Goal: Contribute content

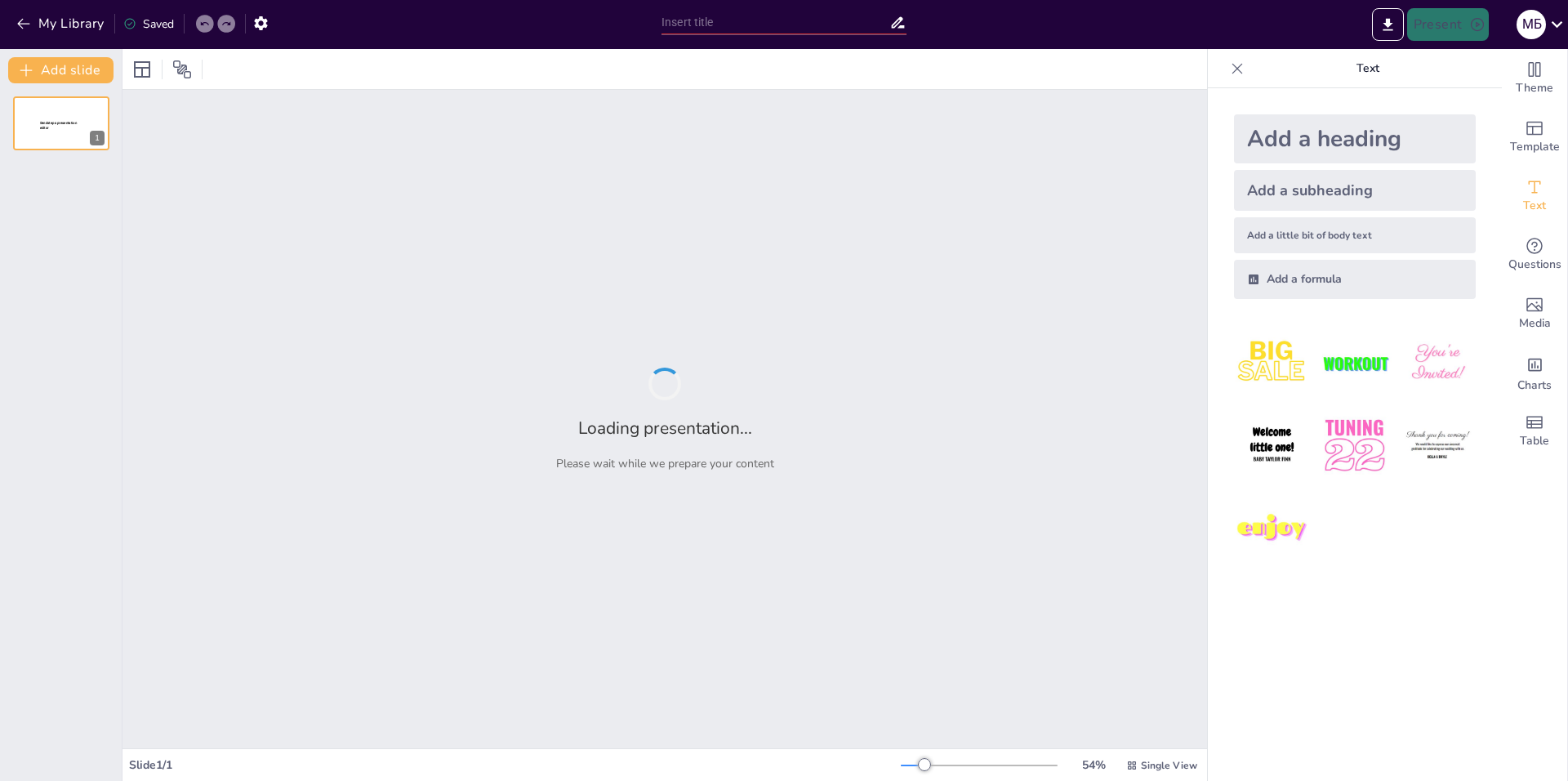
type input "Комплексный анализ: SWOT и пять сил Портера для нового продукта в сфере авиацио…"
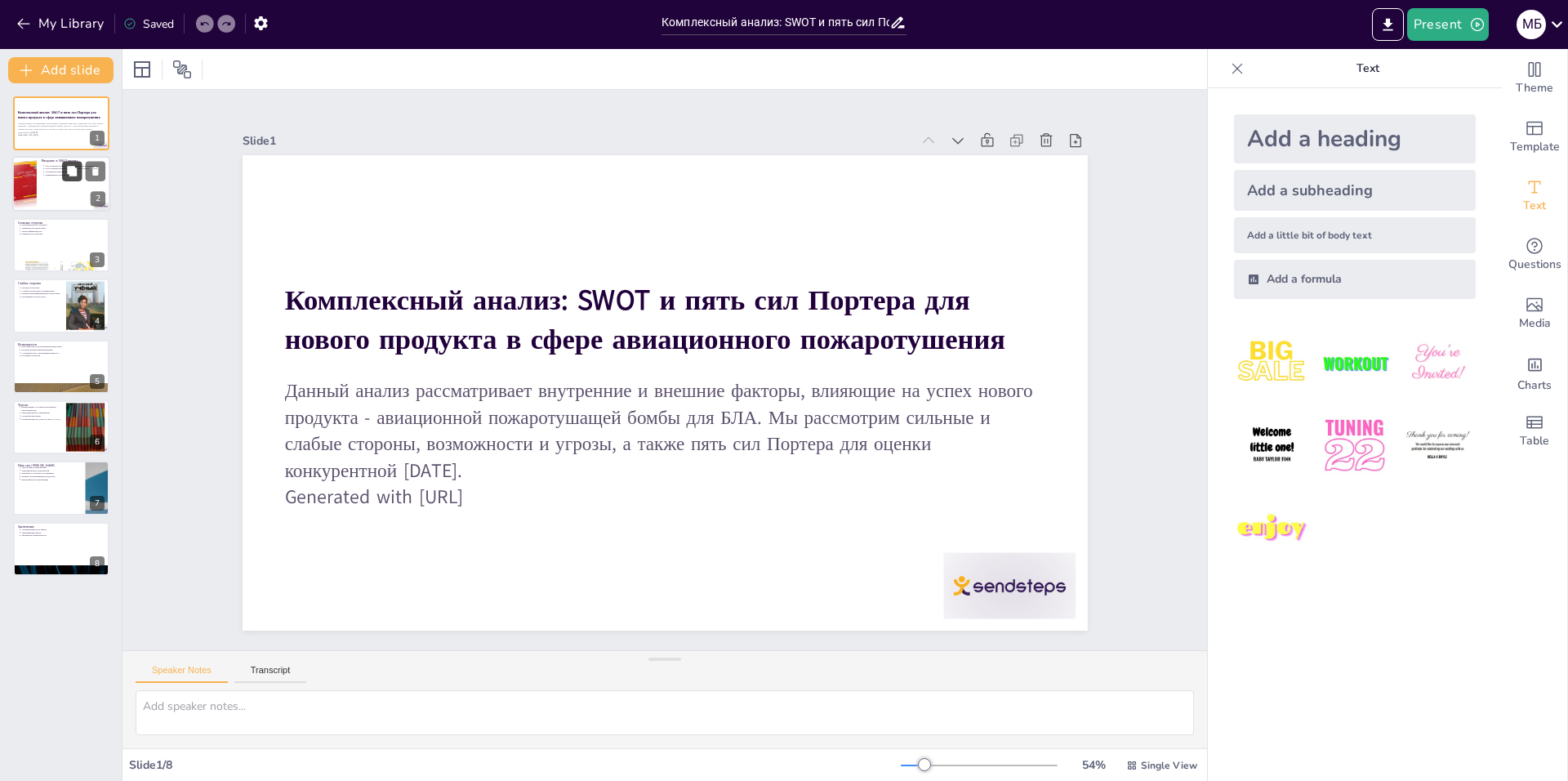
click at [68, 180] on button at bounding box center [72, 172] width 20 height 20
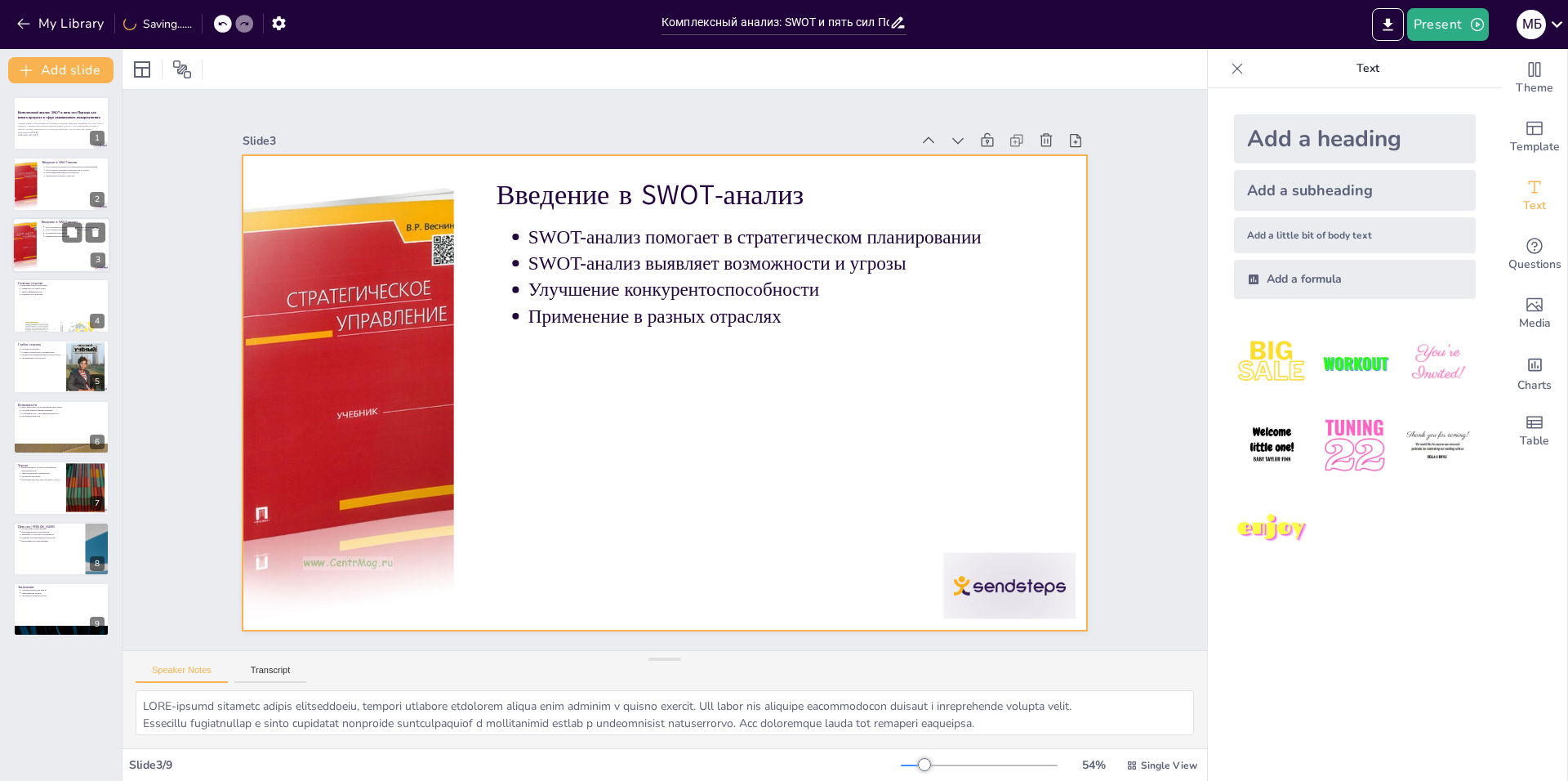
click at [78, 261] on div at bounding box center [61, 245] width 98 height 56
click at [48, 248] on div at bounding box center [61, 245] width 98 height 56
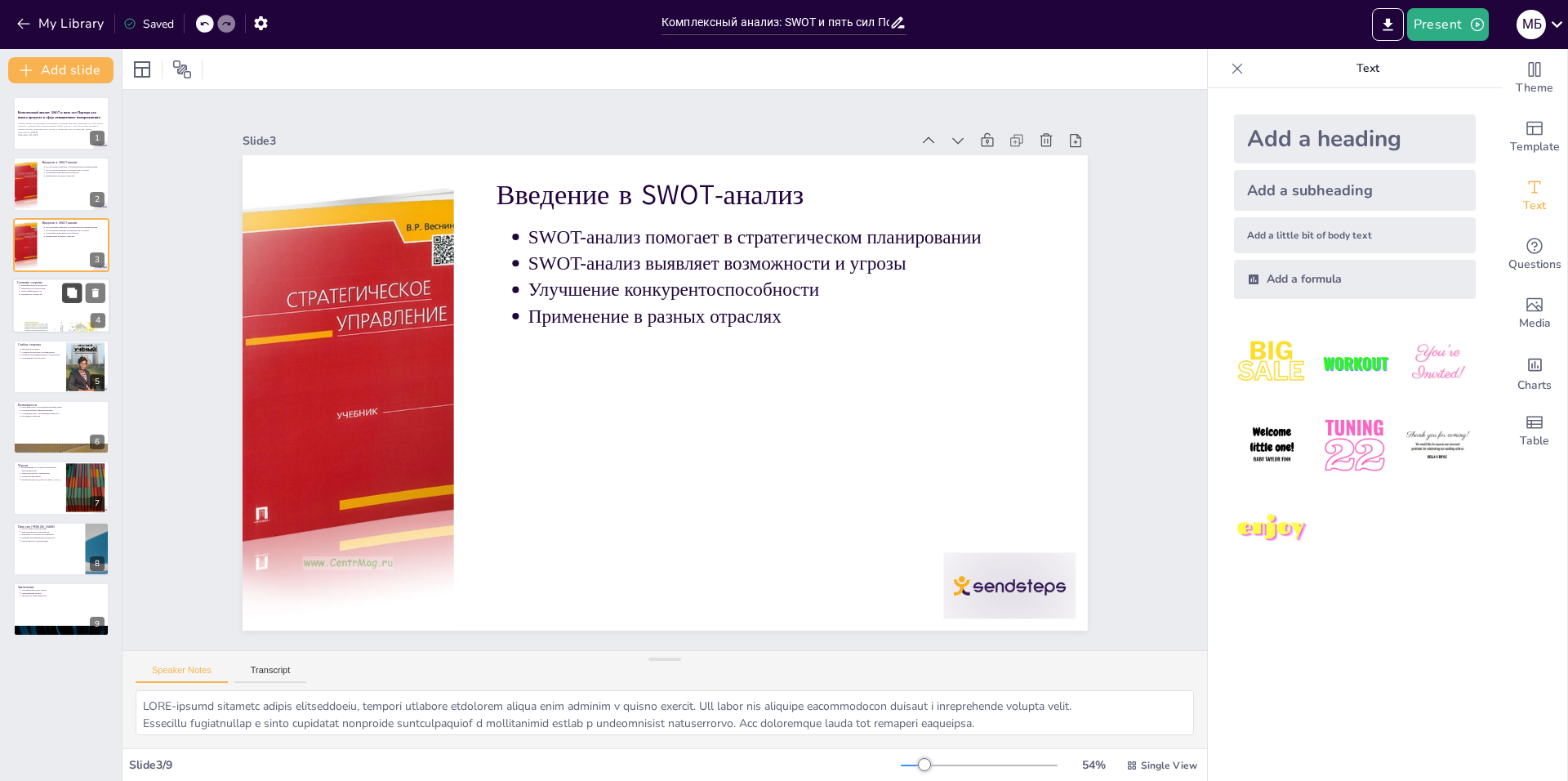
click at [62, 298] on button at bounding box center [72, 293] width 20 height 20
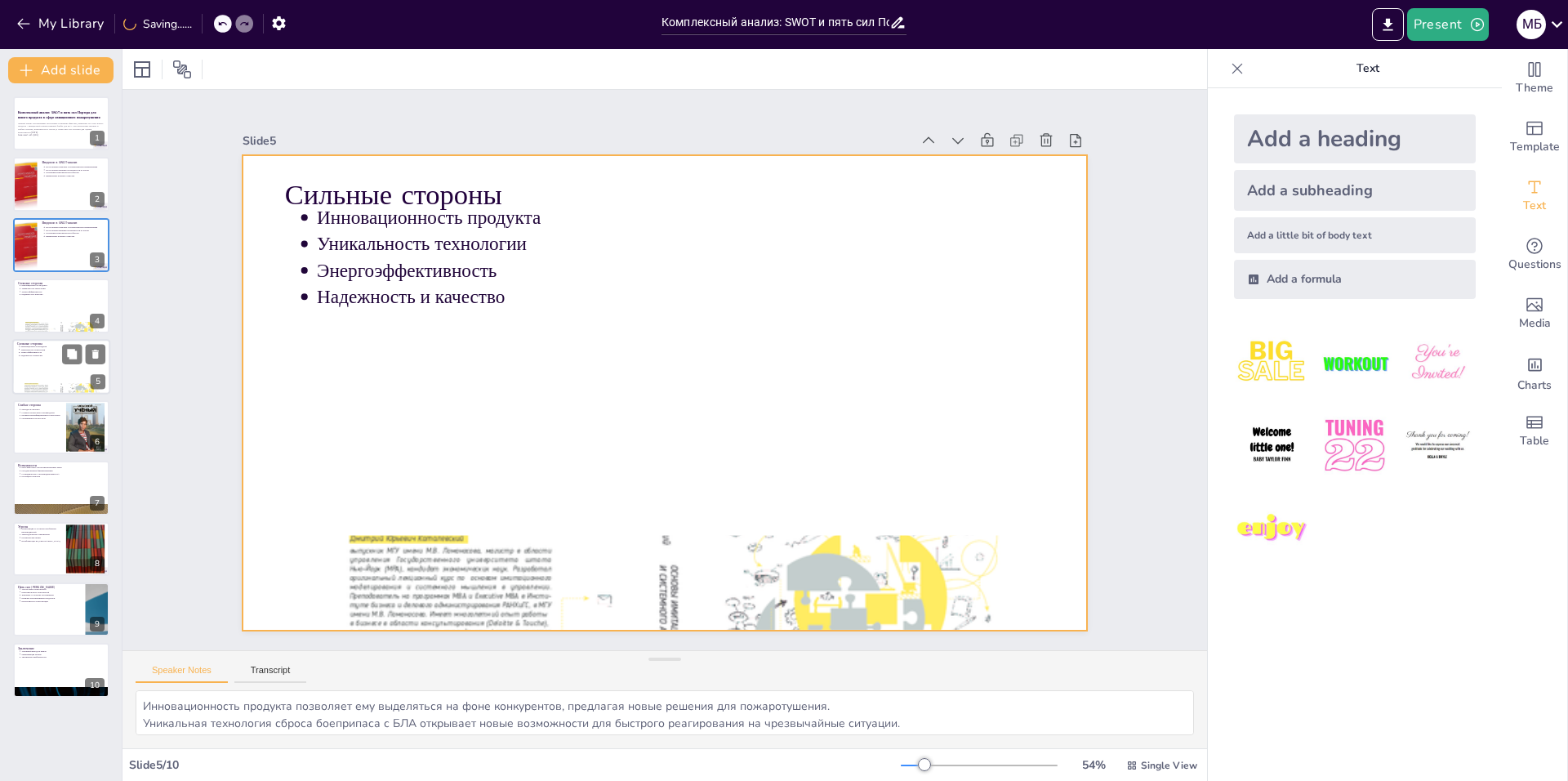
click at [66, 372] on div at bounding box center [61, 367] width 98 height 56
click at [45, 359] on div at bounding box center [61, 367] width 98 height 56
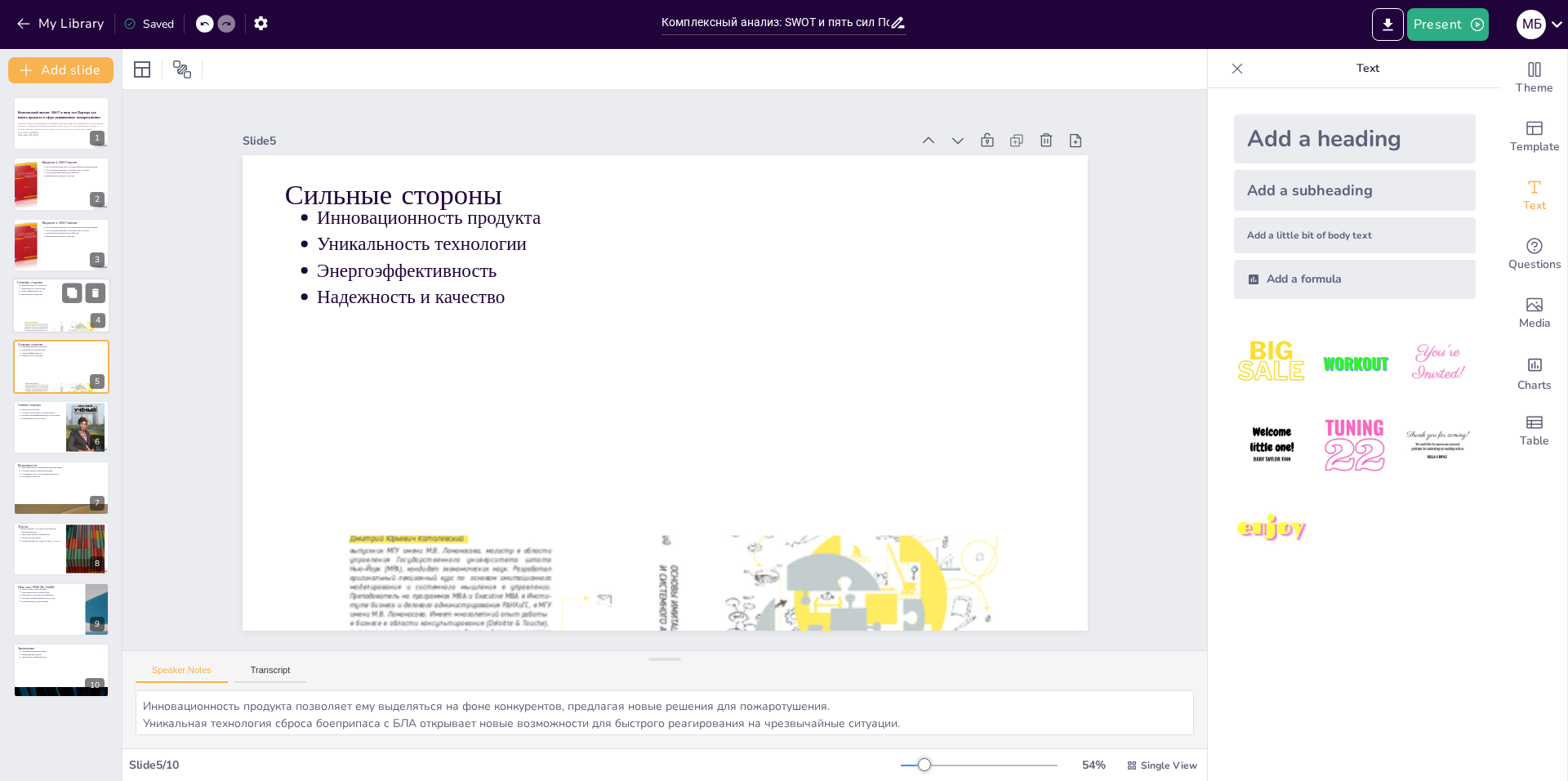
click at [44, 304] on div at bounding box center [61, 306] width 98 height 56
click at [40, 351] on p "Энергоэффективность" at bounding box center [63, 352] width 85 height 4
click at [52, 422] on div at bounding box center [61, 427] width 98 height 56
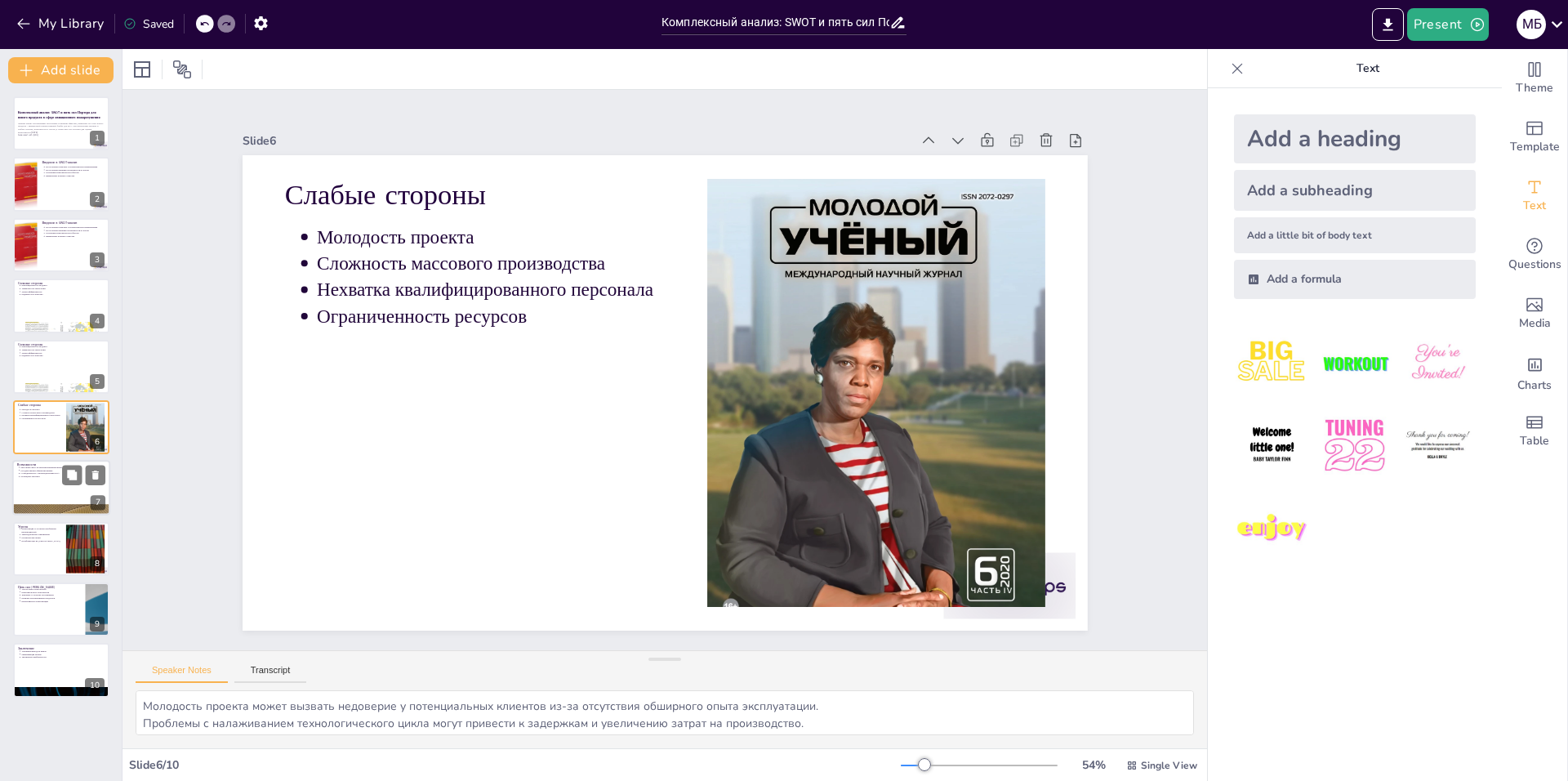
click at [52, 494] on div at bounding box center [61, 489] width 98 height 56
type textarea "Растущий спрос на эффективные противопожарные решения открывает новые рынки для…"
